Goal: Task Accomplishment & Management: Use online tool/utility

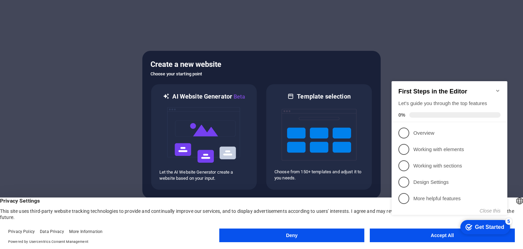
click div "checkmark Get Started 5 First Steps in the Editor Let's guide you through the t…"
click at [498, 89] on icon "Minimize checklist" at bounding box center [497, 90] width 5 height 5
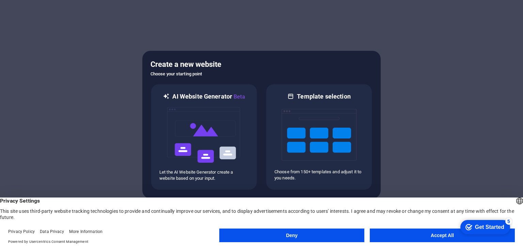
click at [434, 235] on button "Accept All" at bounding box center [442, 235] width 145 height 14
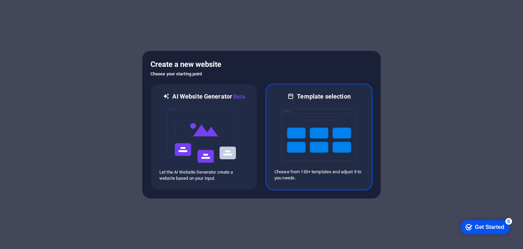
click at [322, 137] on img at bounding box center [319, 134] width 75 height 68
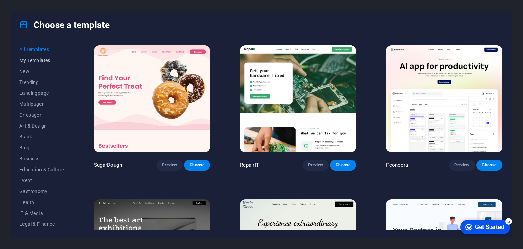
click at [39, 58] on span "My Templates" at bounding box center [41, 60] width 45 height 5
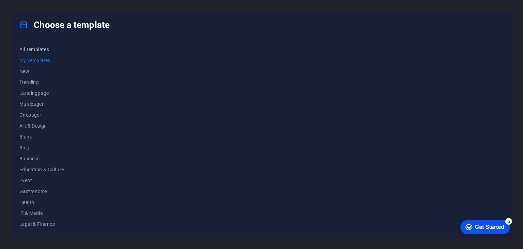
click at [48, 51] on span "All Templates" at bounding box center [41, 49] width 45 height 5
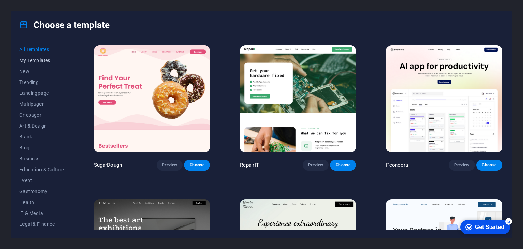
click at [46, 61] on span "My Templates" at bounding box center [41, 60] width 45 height 5
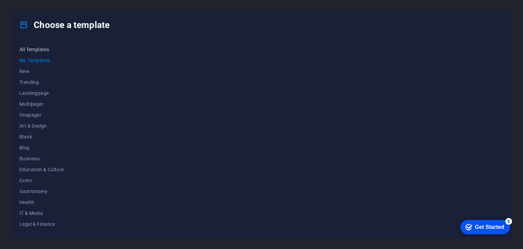
click at [37, 51] on span "All Templates" at bounding box center [41, 49] width 45 height 5
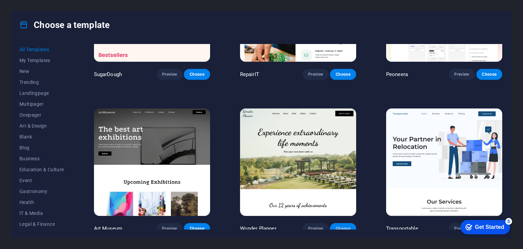
scroll to position [181, 0]
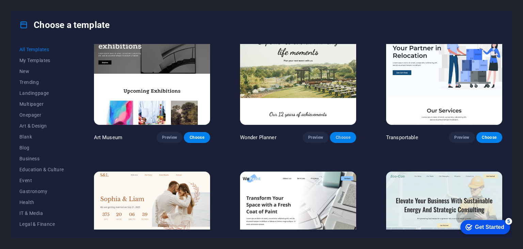
click at [344, 135] on span "Choose" at bounding box center [342, 136] width 15 height 5
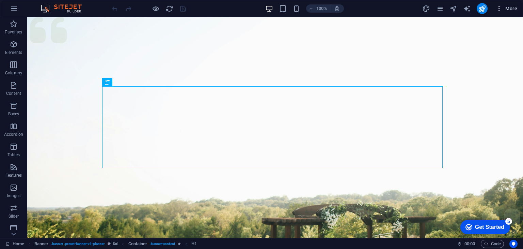
click at [504, 11] on span "More" at bounding box center [506, 8] width 21 height 7
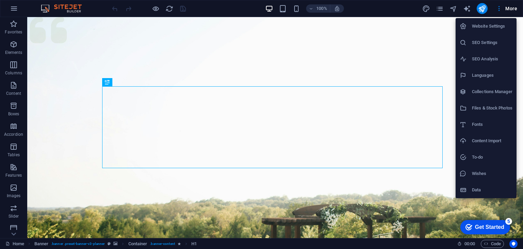
click at [19, 155] on div at bounding box center [261, 124] width 523 height 249
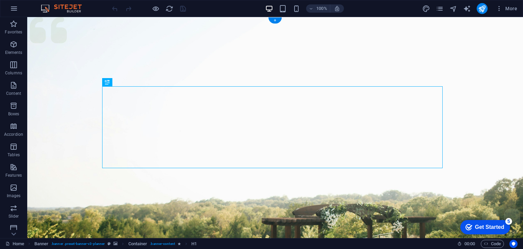
drag, startPoint x: 39, startPoint y: 220, endPoint x: 29, endPoint y: 217, distance: 10.8
click at [82, 215] on figure at bounding box center [275, 170] width 496 height 306
click at [11, 211] on icon "button" at bounding box center [14, 208] width 8 height 8
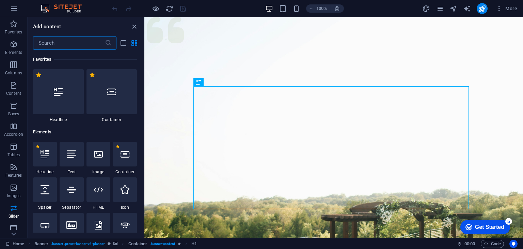
scroll to position [3860, 0]
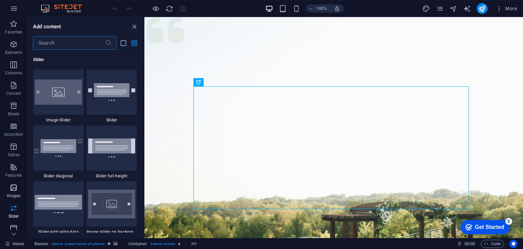
click at [16, 190] on icon "button" at bounding box center [14, 187] width 8 height 8
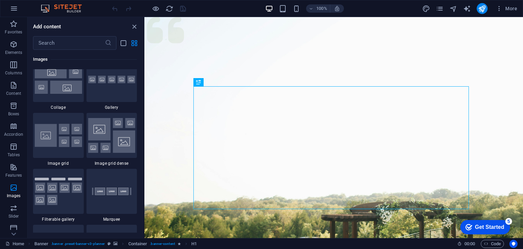
scroll to position [3453, 0]
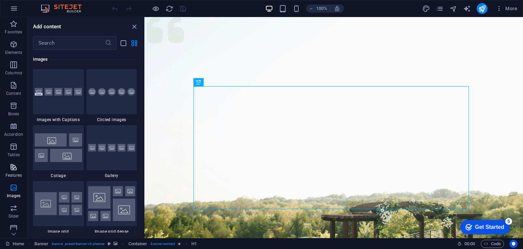
click at [15, 166] on icon "button" at bounding box center [14, 167] width 8 height 8
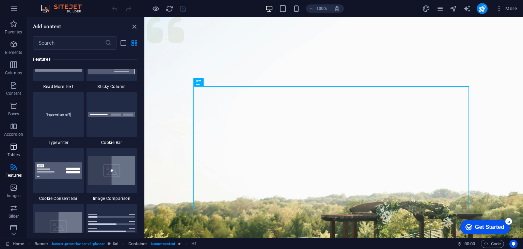
click at [10, 147] on icon "button" at bounding box center [14, 146] width 8 height 8
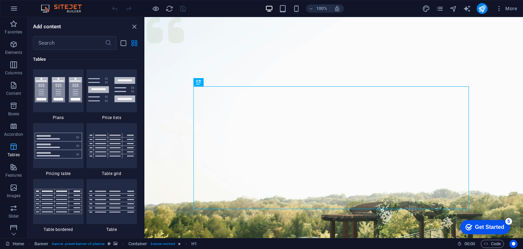
scroll to position [2358, 0]
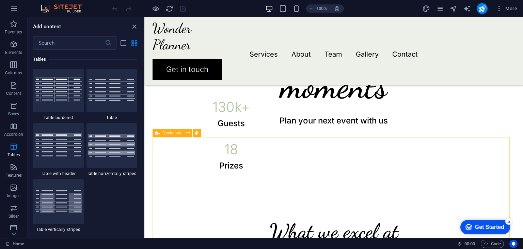
scroll to position [2585, 0]
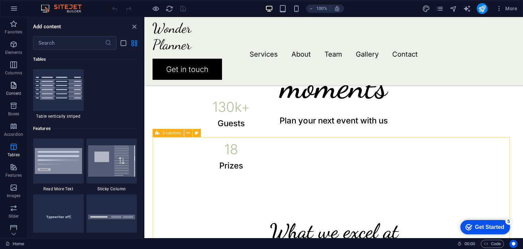
click at [14, 93] on p "Content" at bounding box center [13, 93] width 15 height 5
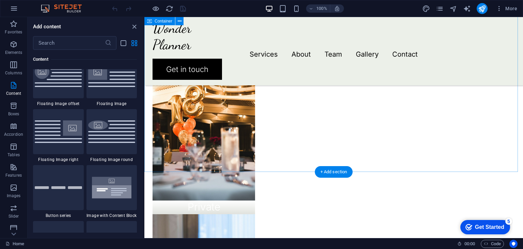
scroll to position [908, 0]
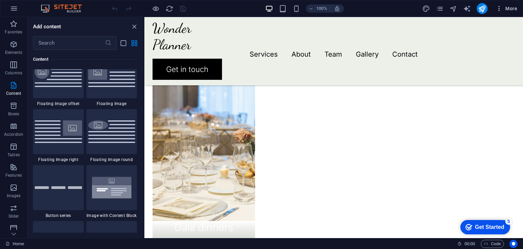
click at [512, 11] on span "More" at bounding box center [506, 8] width 21 height 7
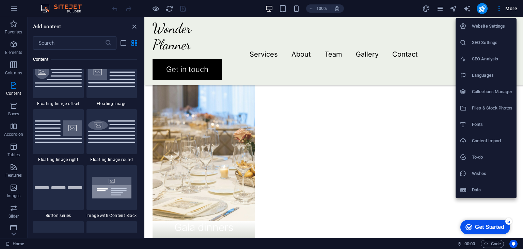
click at [20, 29] on div at bounding box center [261, 124] width 523 height 249
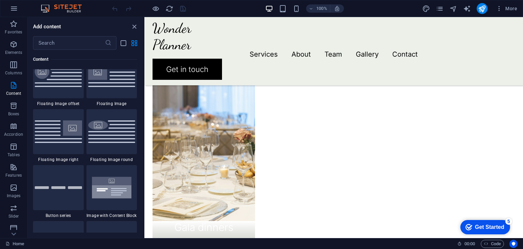
click at [11, 49] on span "Elements" at bounding box center [13, 48] width 27 height 16
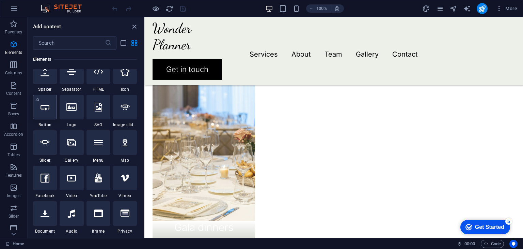
scroll to position [141, 0]
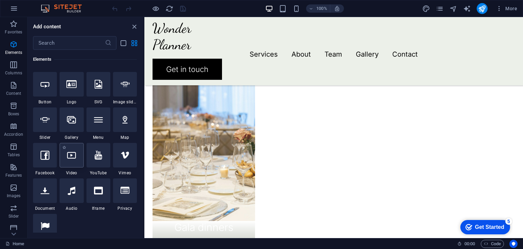
click at [74, 158] on icon at bounding box center [71, 155] width 9 height 9
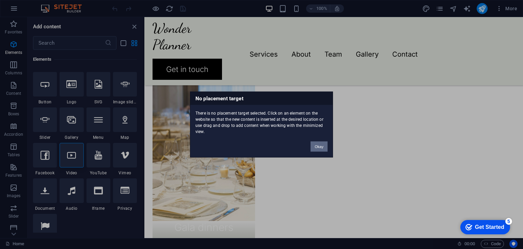
click at [315, 143] on button "Okay" at bounding box center [319, 146] width 17 height 10
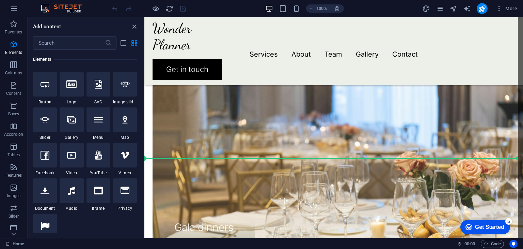
select select "%"
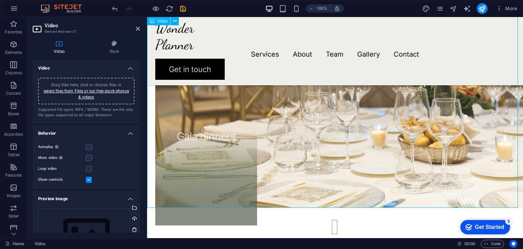
scroll to position [953, 0]
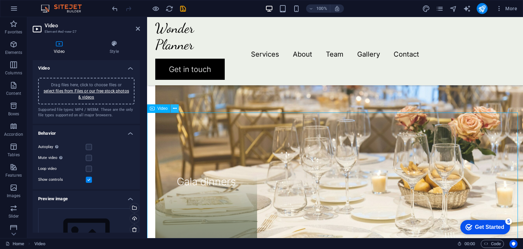
click at [175, 110] on icon at bounding box center [175, 108] width 4 height 7
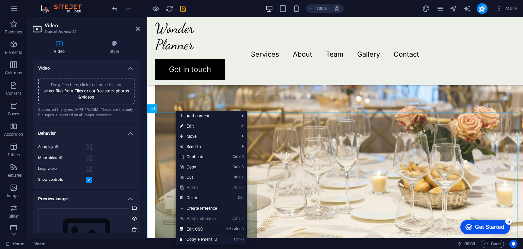
click at [227, 229] on icon "Ctrl" at bounding box center [227, 228] width 5 height 4
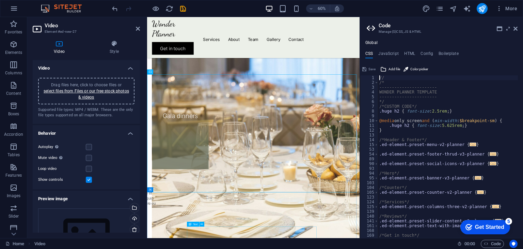
scroll to position [987, 0]
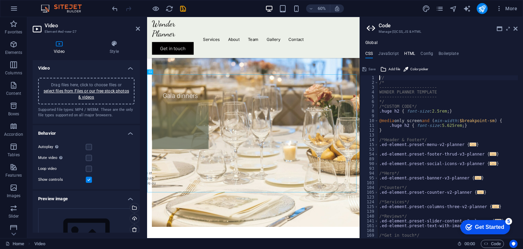
click at [404, 56] on h4 "HTML" at bounding box center [409, 54] width 11 height 7
type textarea "<a href="#main-content" class="wv-link-content button">Skip to main content</a>"
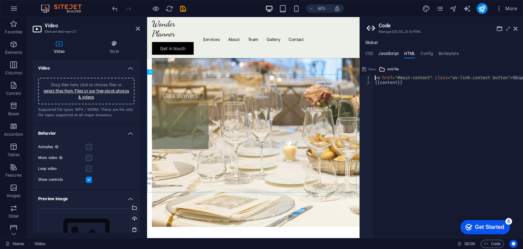
click at [389, 54] on h4 "JavaScript" at bounding box center [388, 54] width 20 height 7
type textarea "/* JS for preset "Menu V2" */"
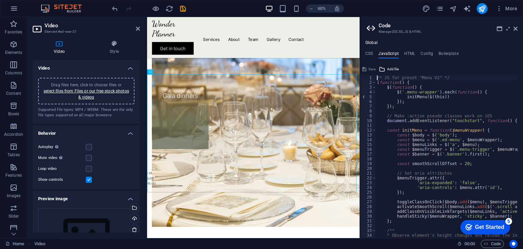
click at [373, 53] on ul "CSS JavaScript HTML Config Boilerplate" at bounding box center [441, 54] width 163 height 7
click at [371, 52] on h4 "CSS" at bounding box center [368, 54] width 7 height 7
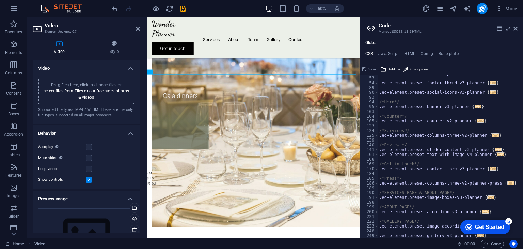
scroll to position [71, 0]
click at [428, 56] on h4 "Config" at bounding box center [427, 54] width 13 height 7
type textarea "$color-background: #ffffff;"
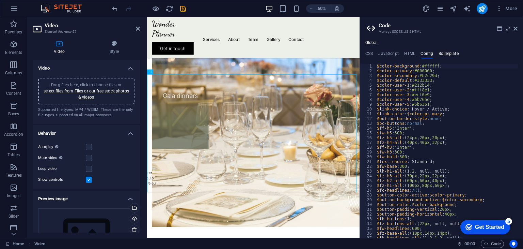
click at [440, 55] on h4 "Boilerplate" at bounding box center [449, 54] width 20 height 7
